Goal: Information Seeking & Learning: Learn about a topic

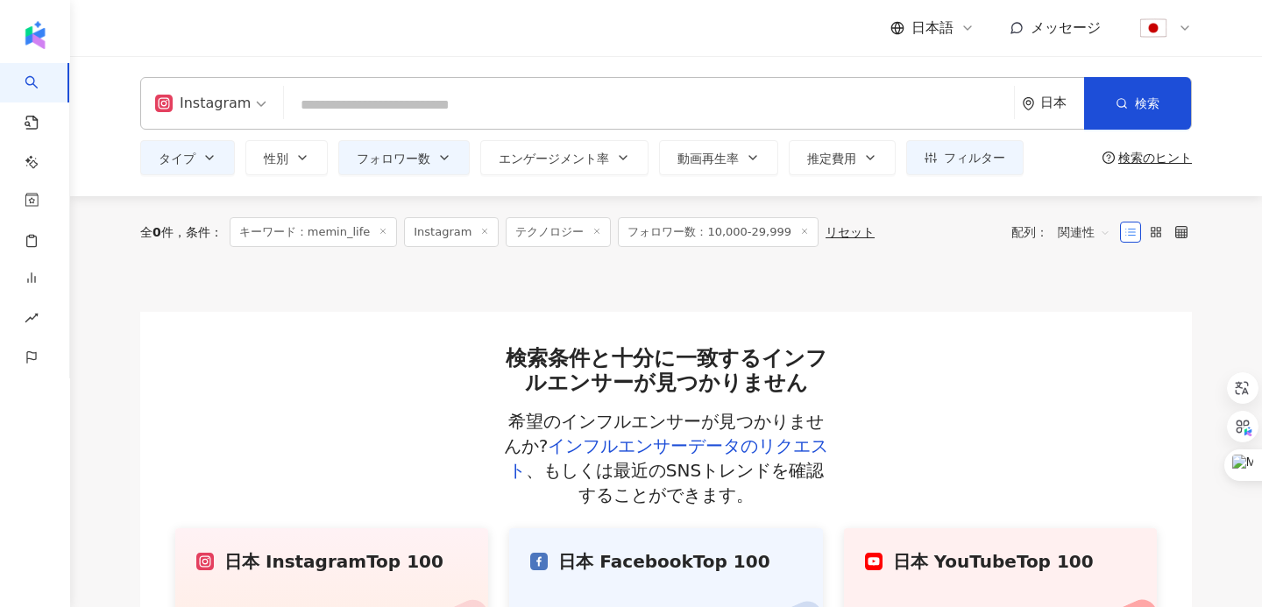
click at [519, 97] on input "search" at bounding box center [649, 105] width 716 height 33
type input "**********"
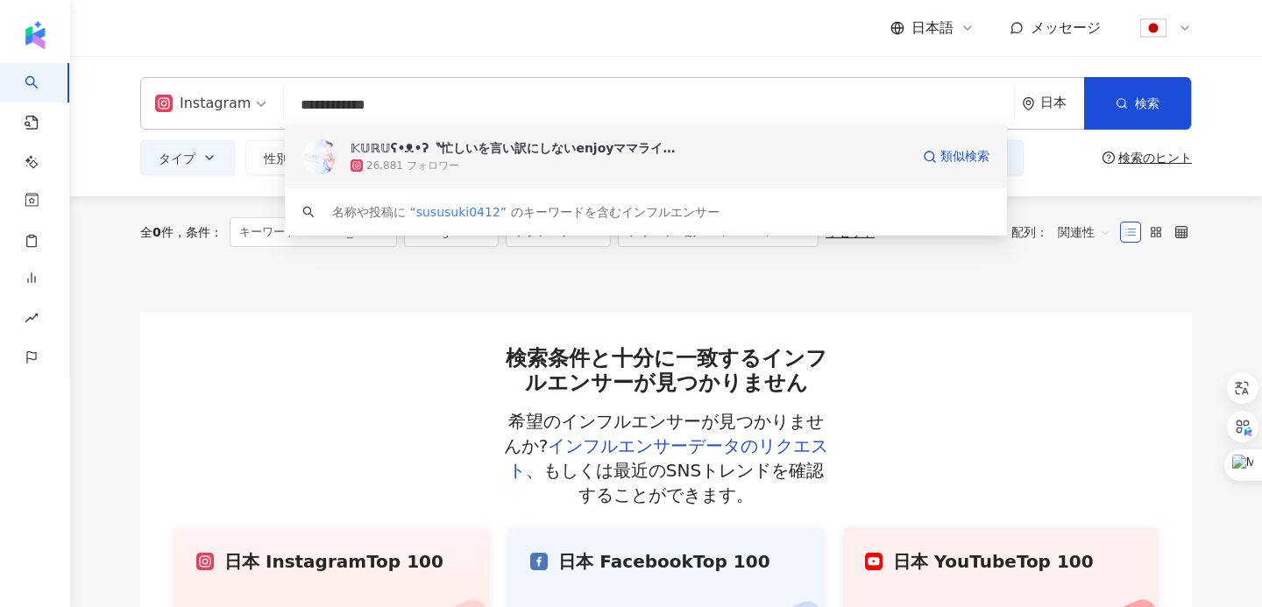
click at [484, 158] on div "26,881 フォロワー" at bounding box center [630, 166] width 559 height 18
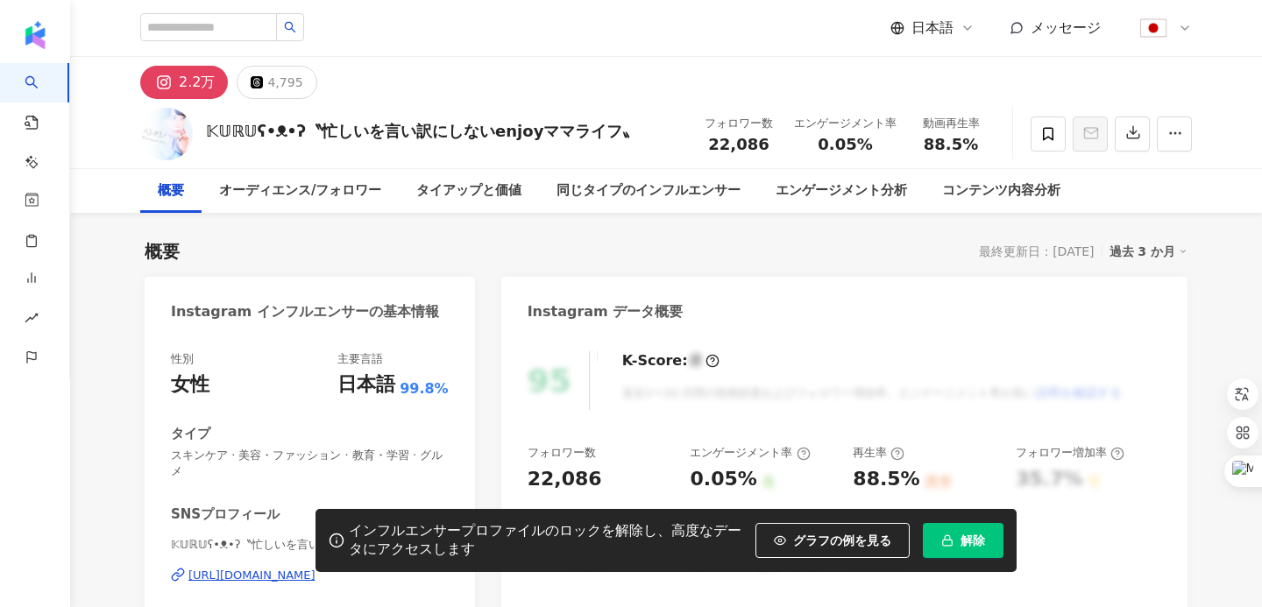
click at [968, 528] on button "解除" at bounding box center [963, 540] width 81 height 35
